Goal: Obtain resource: Download file/media

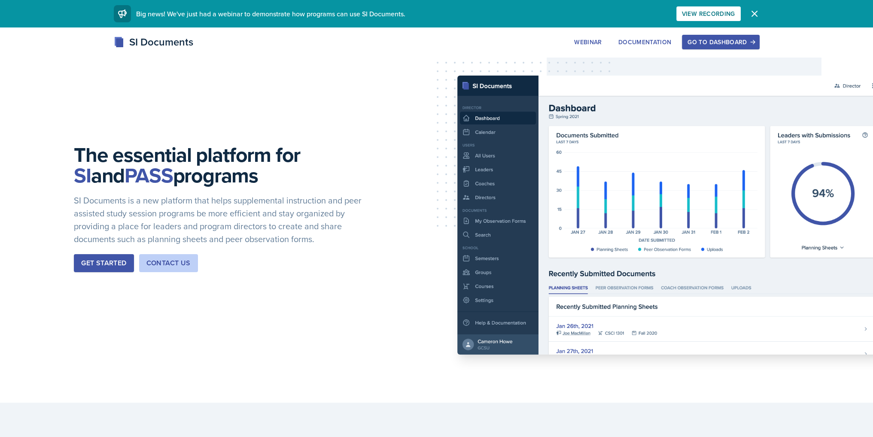
click at [722, 32] on div "The essential platform for SI and PASS programs SI Documents is a new platform …" at bounding box center [436, 214] width 873 height 375
click at [722, 40] on div "Go to Dashboard" at bounding box center [721, 42] width 66 height 7
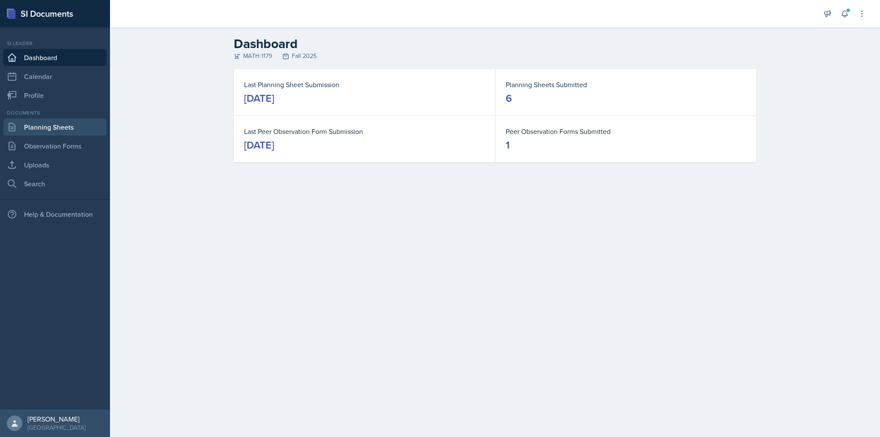
click at [27, 129] on link "Planning Sheets" at bounding box center [54, 127] width 103 height 17
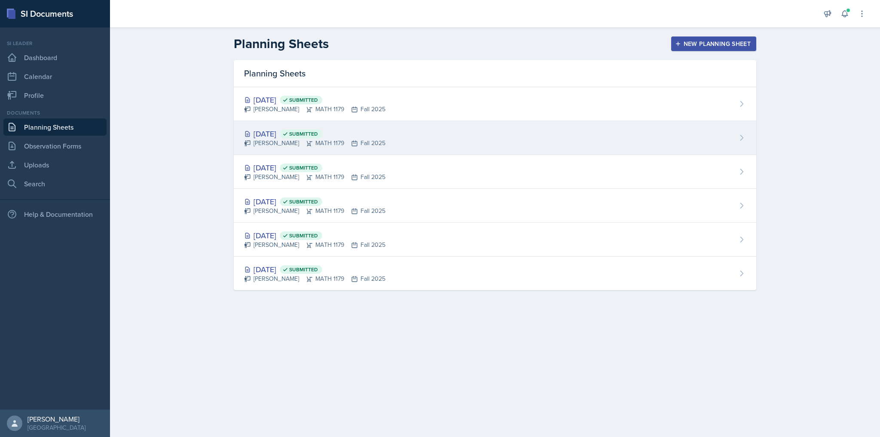
click at [291, 130] on div "[DATE] Submitted" at bounding box center [314, 134] width 141 height 12
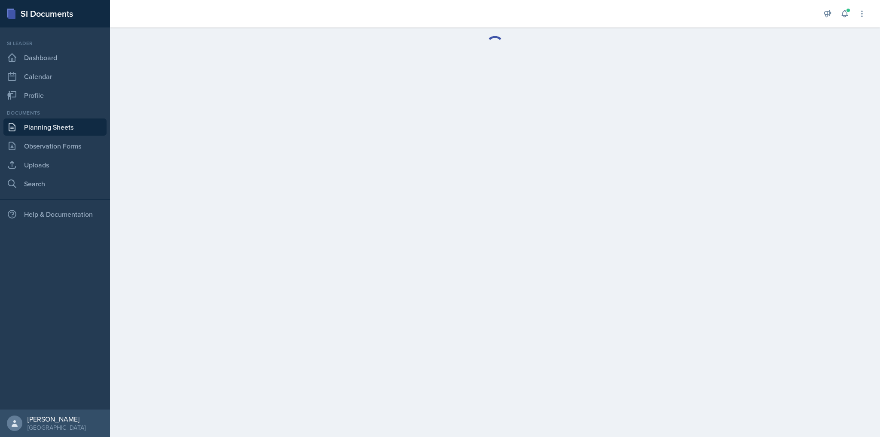
click at [54, 126] on link "Planning Sheets" at bounding box center [54, 127] width 103 height 17
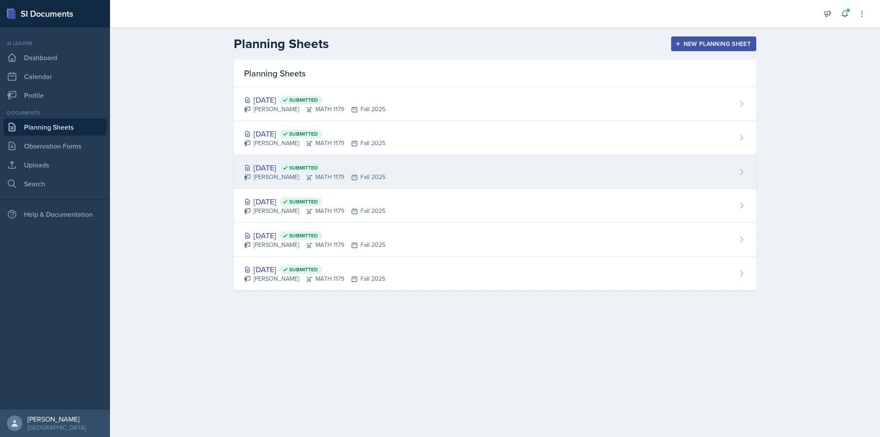
click at [277, 179] on div "[PERSON_NAME] MATH 1179 Fall 2025" at bounding box center [314, 177] width 141 height 9
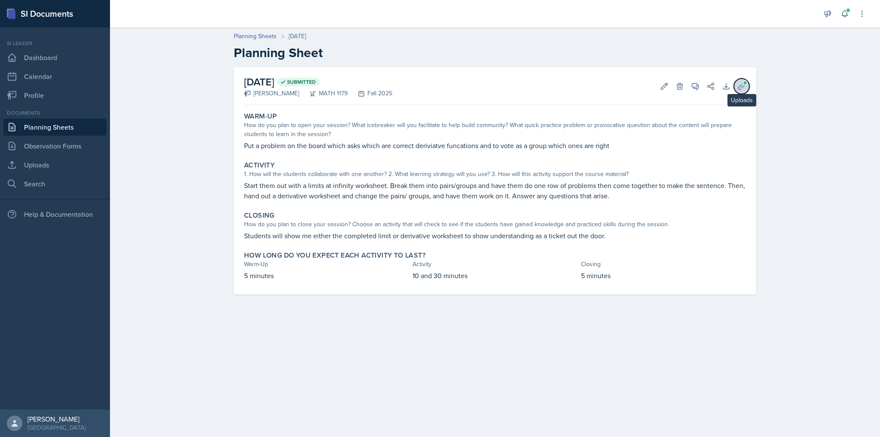
click at [744, 81] on span at bounding box center [744, 82] width 5 height 5
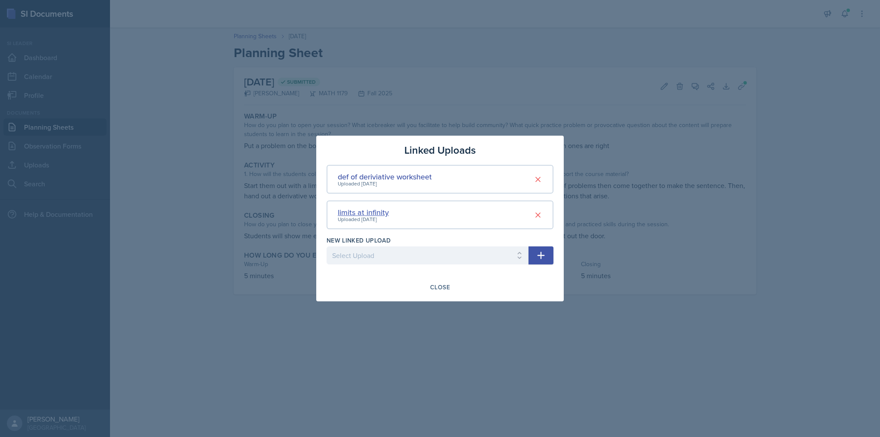
click at [369, 207] on div "limits at infinity" at bounding box center [363, 213] width 51 height 12
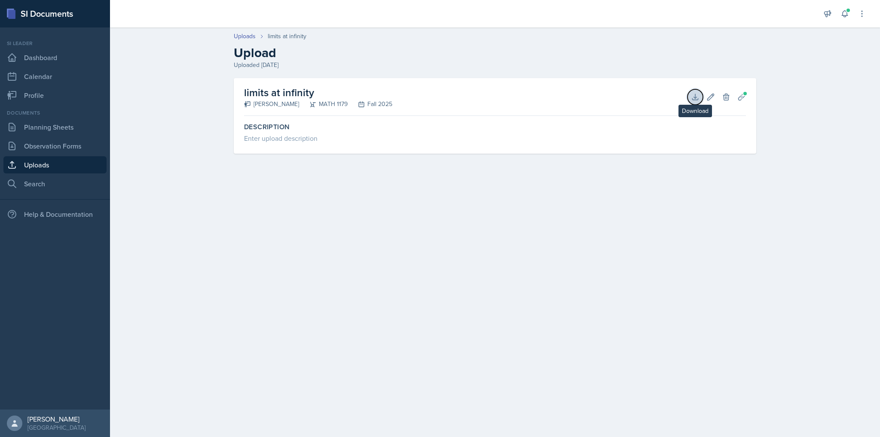
click at [699, 97] on button "Download" at bounding box center [694, 96] width 15 height 15
